Goal: Transaction & Acquisition: Purchase product/service

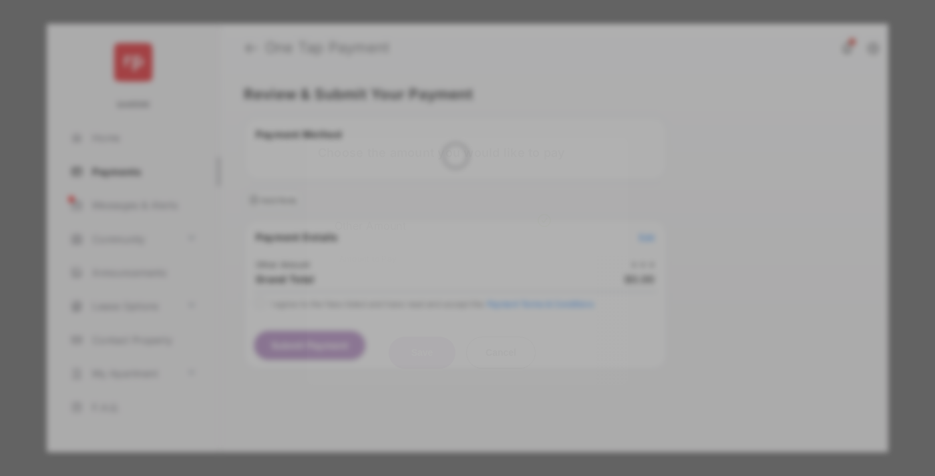
click at [443, 216] on div "Other Amount" at bounding box center [443, 225] width 216 height 23
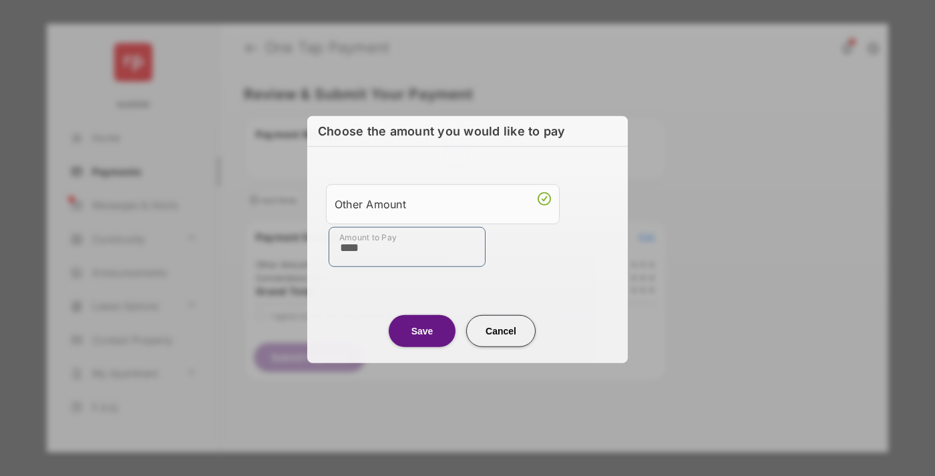
type input "****"
click at [422, 330] on button "Save" at bounding box center [422, 331] width 67 height 32
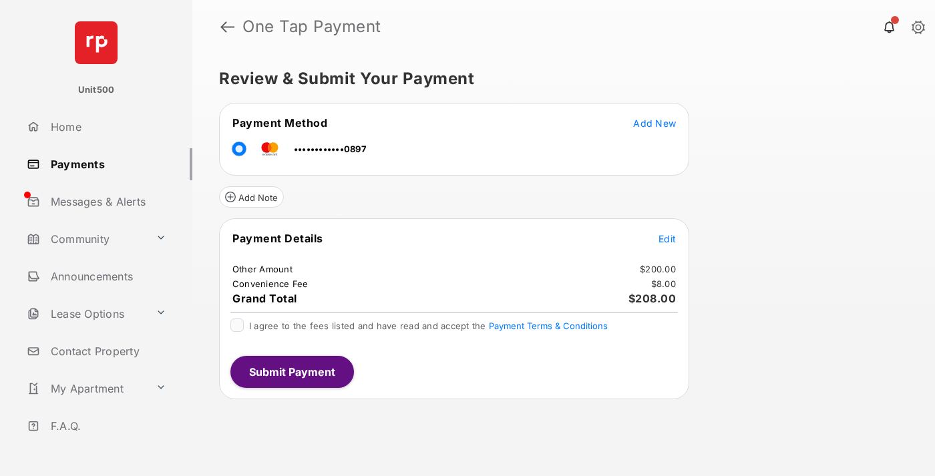
click at [667, 239] on span "Edit" at bounding box center [667, 238] width 17 height 11
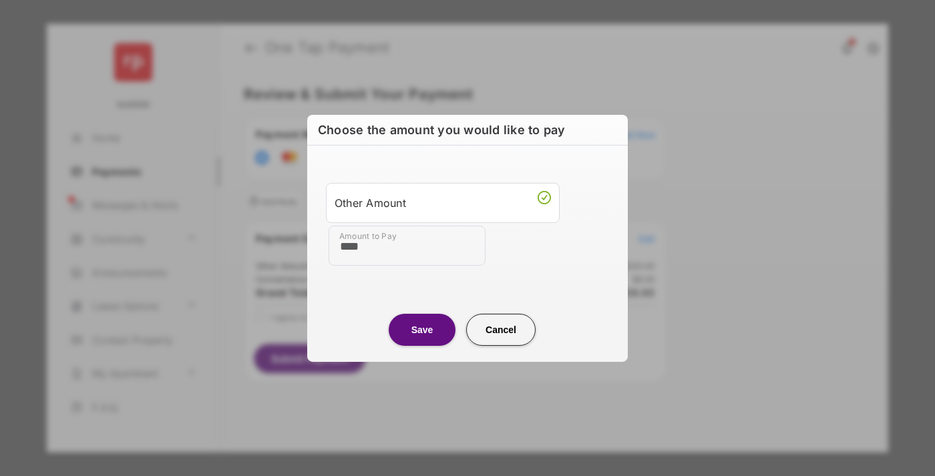
click at [422, 329] on button "Save" at bounding box center [422, 329] width 67 height 32
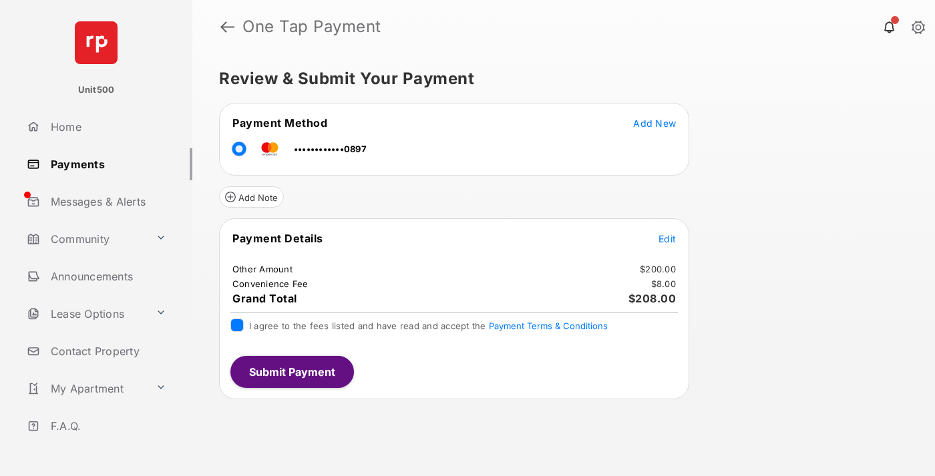
click at [291, 371] on button "Submit Payment" at bounding box center [292, 372] width 124 height 32
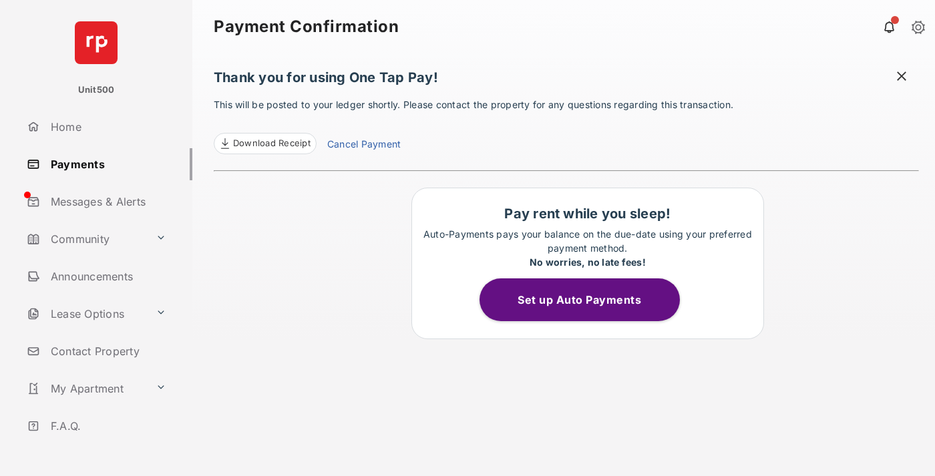
click at [902, 77] on span at bounding box center [901, 77] width 13 height 17
